Goal: Task Accomplishment & Management: Use online tool/utility

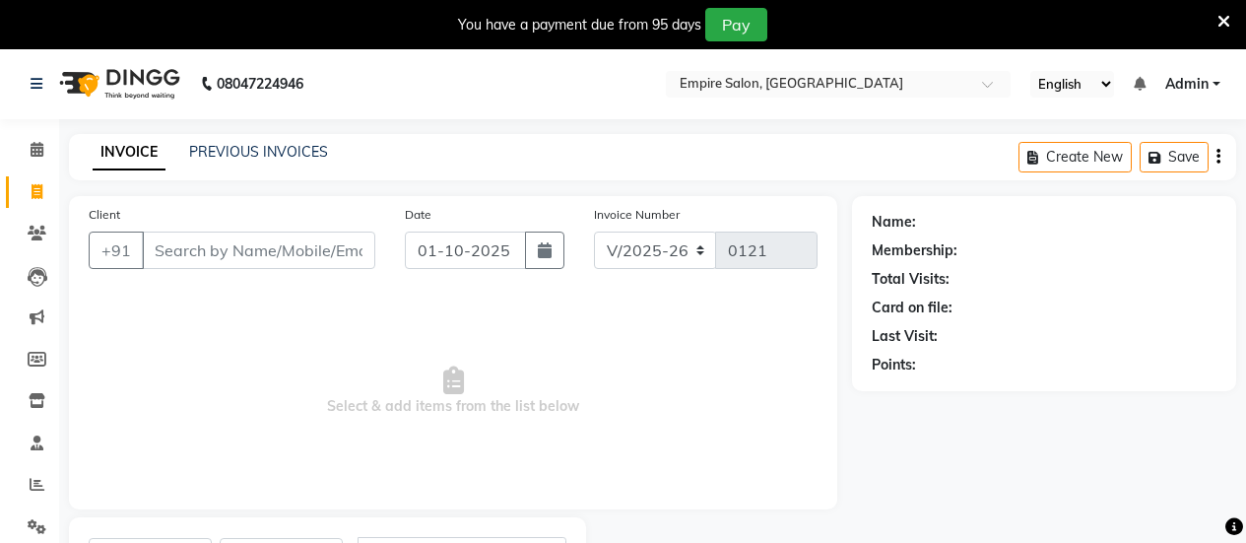
select select "6286"
select select "service"
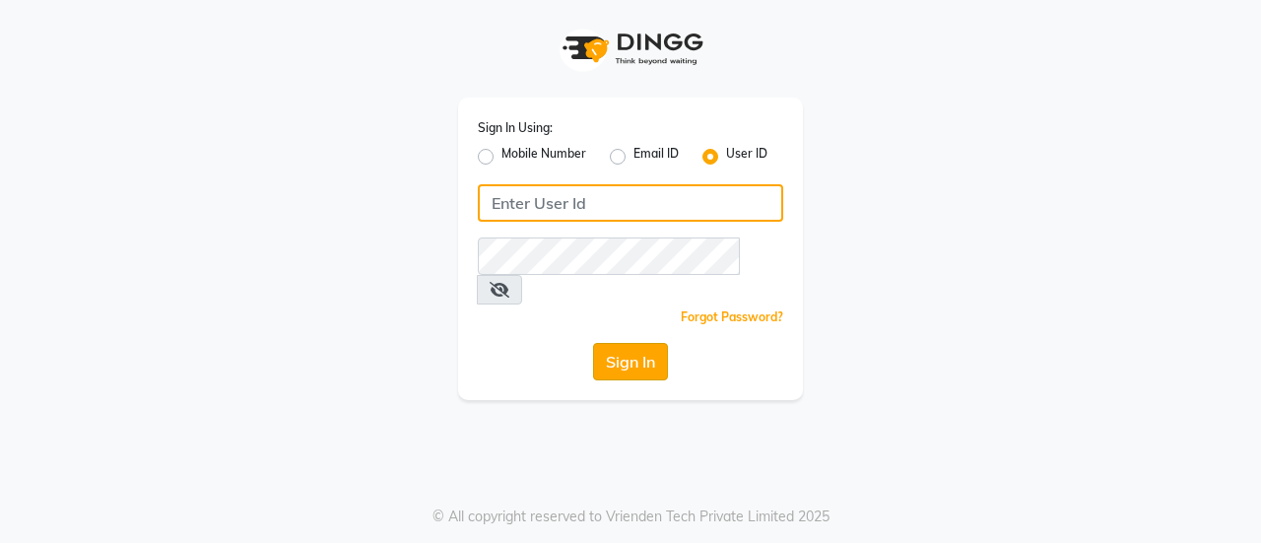
type input "danish"
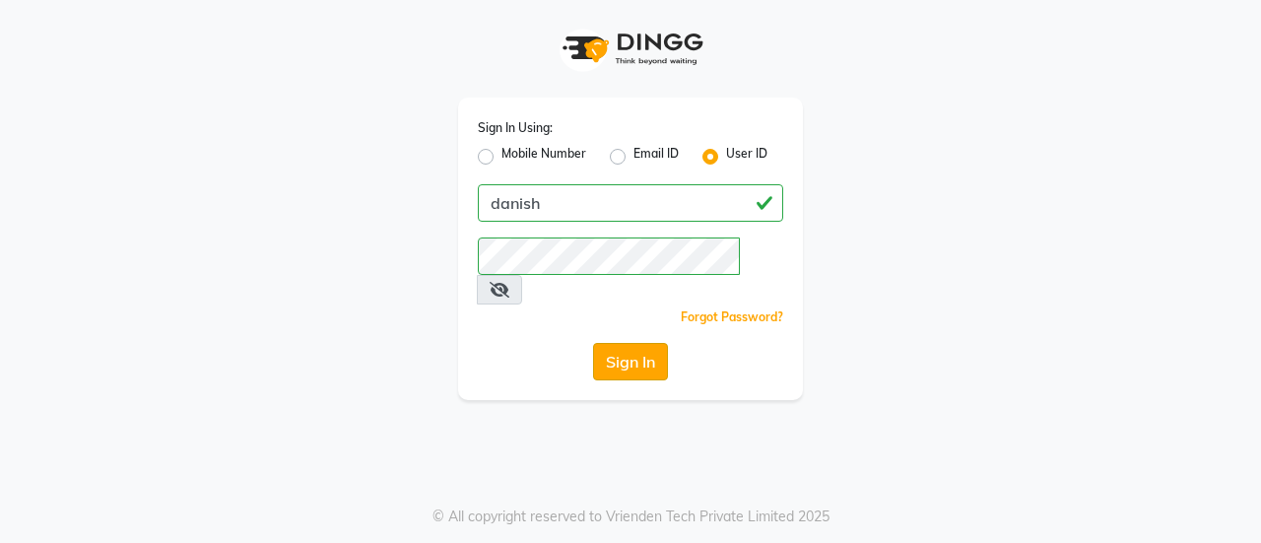
click at [630, 343] on button "Sign In" at bounding box center [630, 361] width 75 height 37
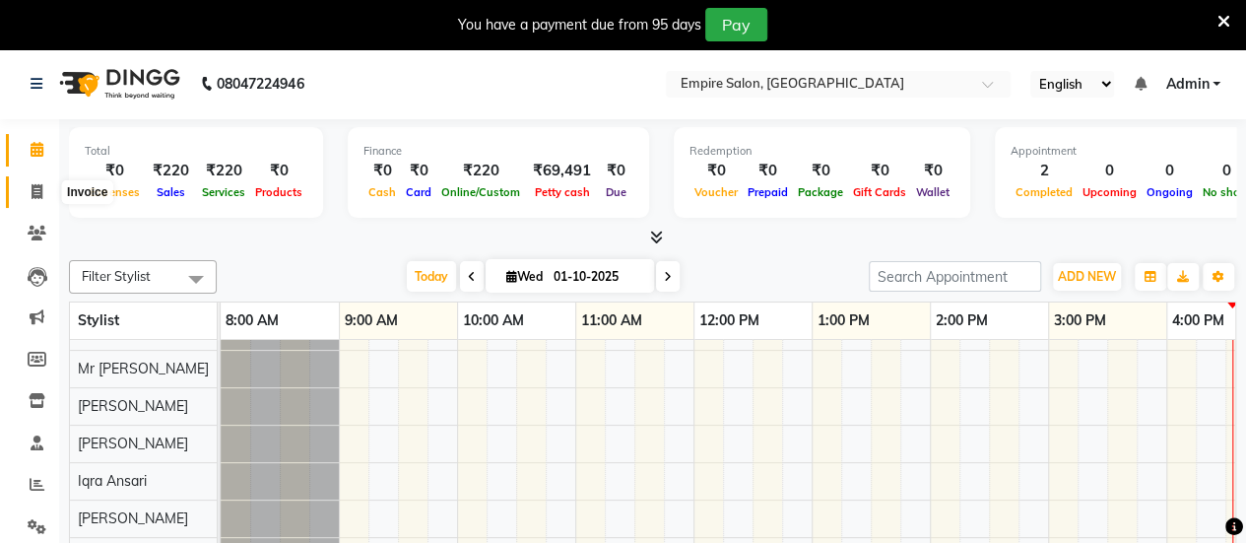
click at [29, 198] on span at bounding box center [37, 192] width 34 height 23
select select "6286"
select select "service"
